Goal: Transaction & Acquisition: Book appointment/travel/reservation

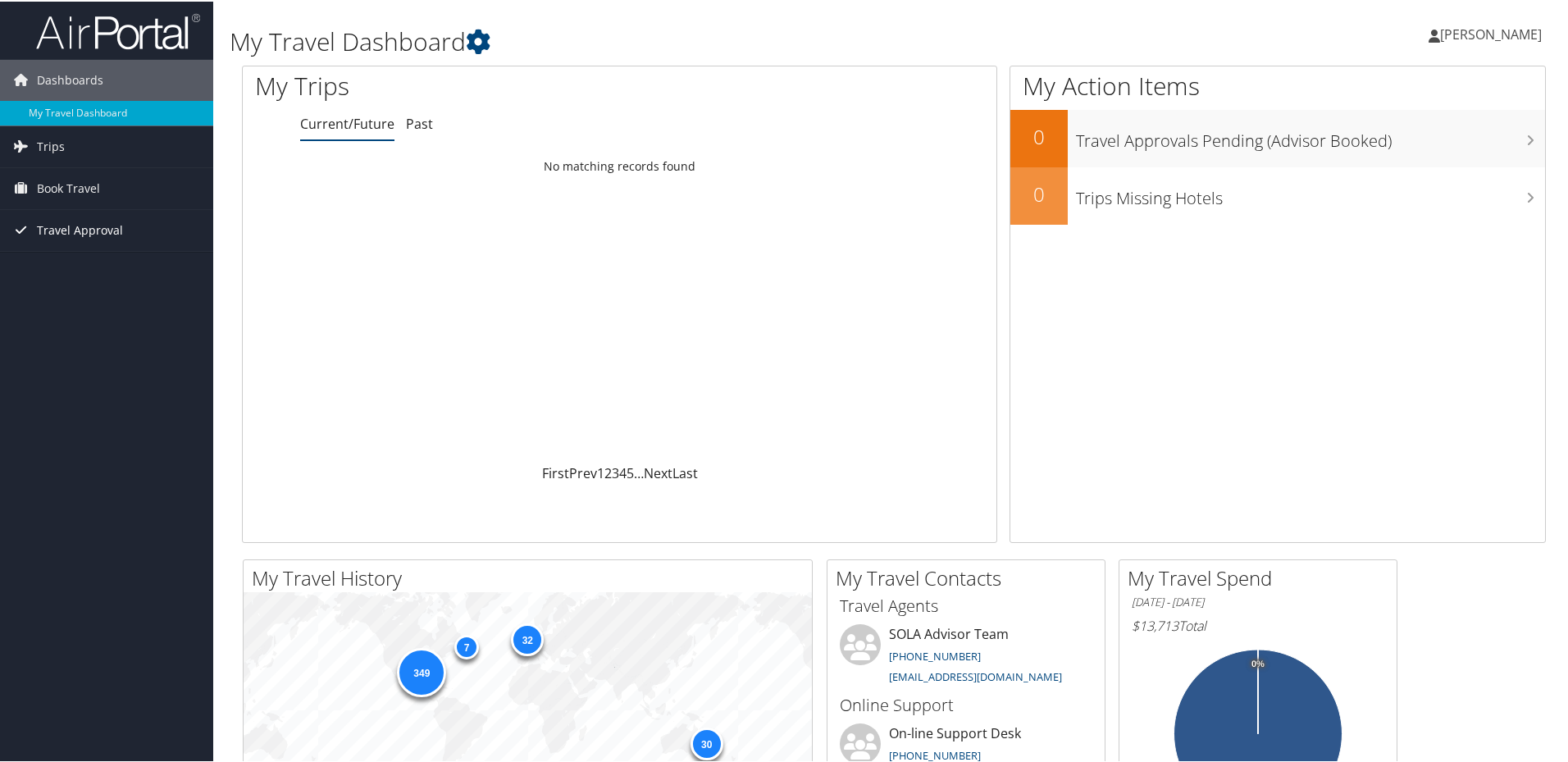
click at [114, 234] on span "Travel Approval" at bounding box center [80, 228] width 86 height 41
click at [74, 197] on span "Book Travel" at bounding box center [68, 187] width 63 height 41
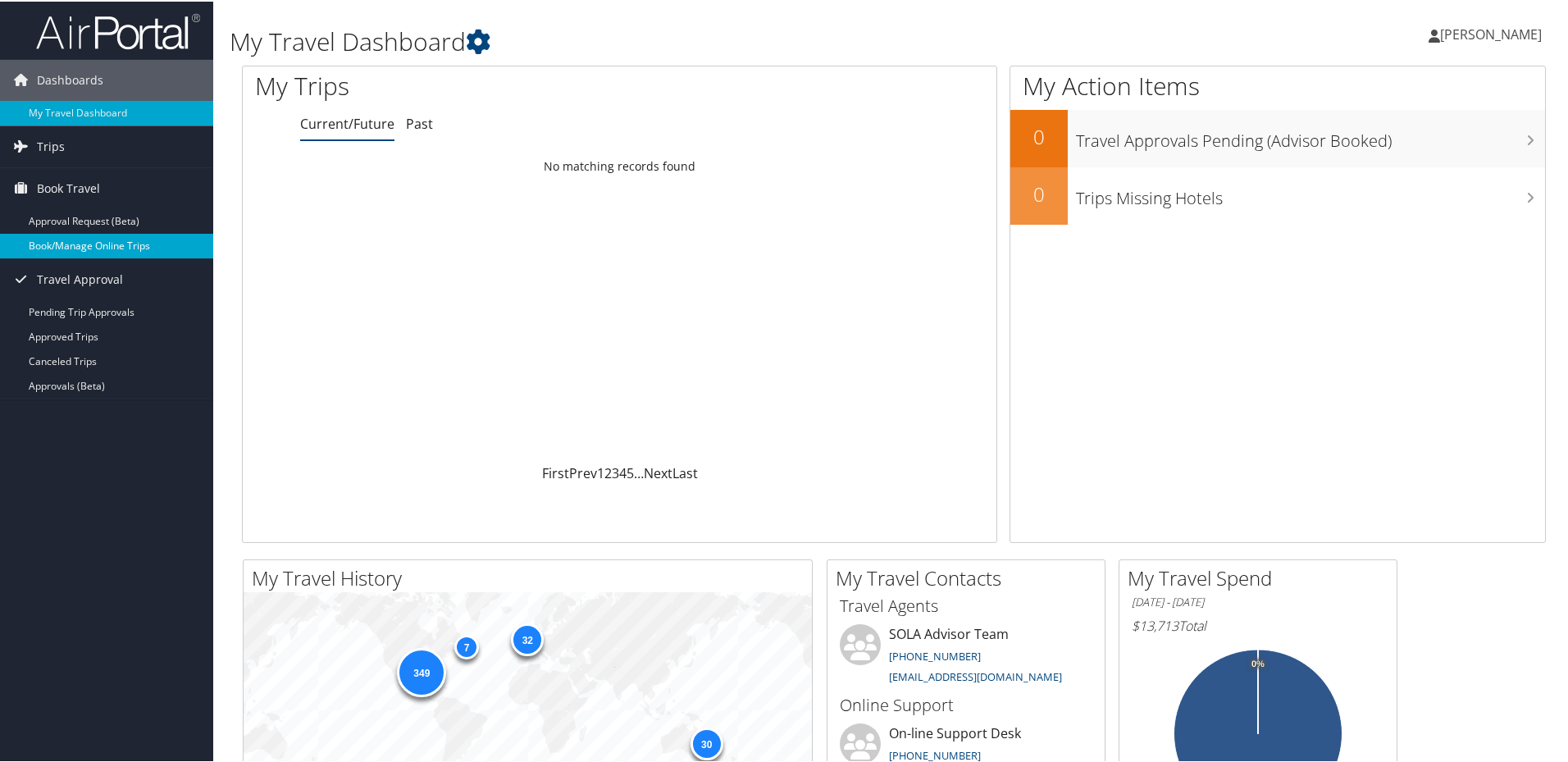
click at [80, 246] on link "Book/Manage Online Trips" at bounding box center [107, 244] width 213 height 25
